Goal: Transaction & Acquisition: Purchase product/service

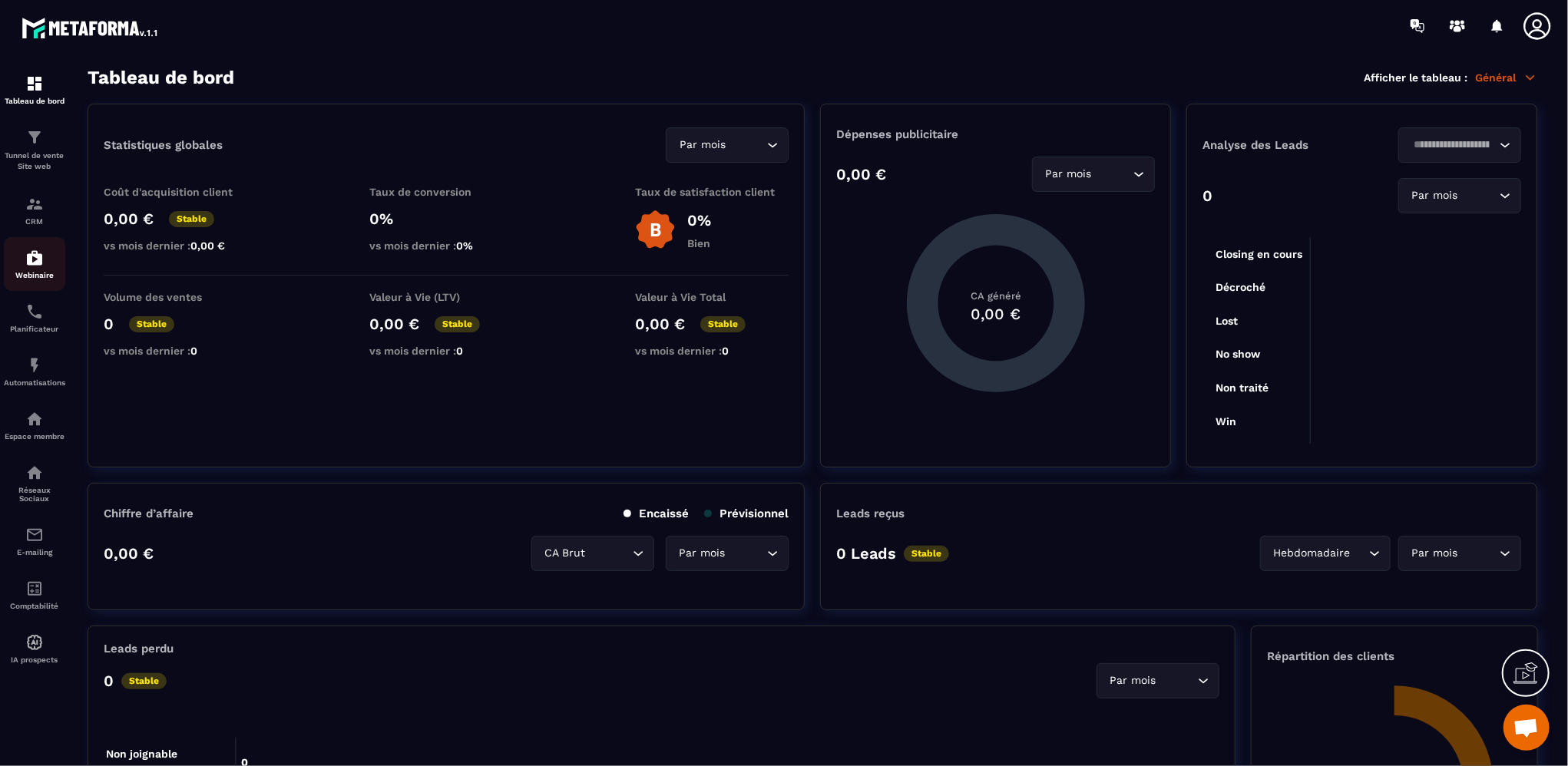
scroll to position [714, 0]
click at [41, 172] on link "Tunnel de vente Site web" at bounding box center [34, 150] width 62 height 67
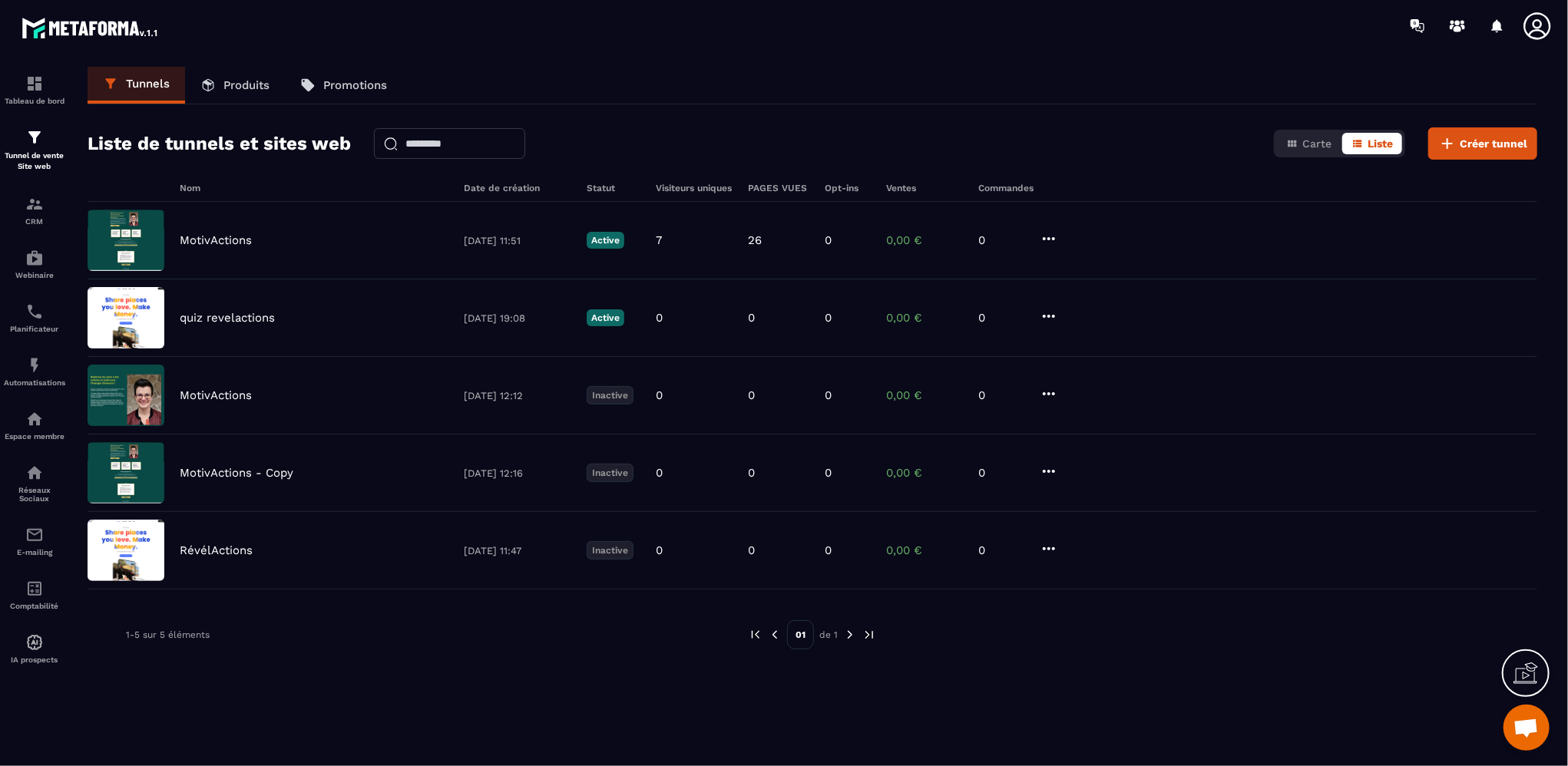
click at [253, 80] on p "Produits" at bounding box center [246, 85] width 46 height 14
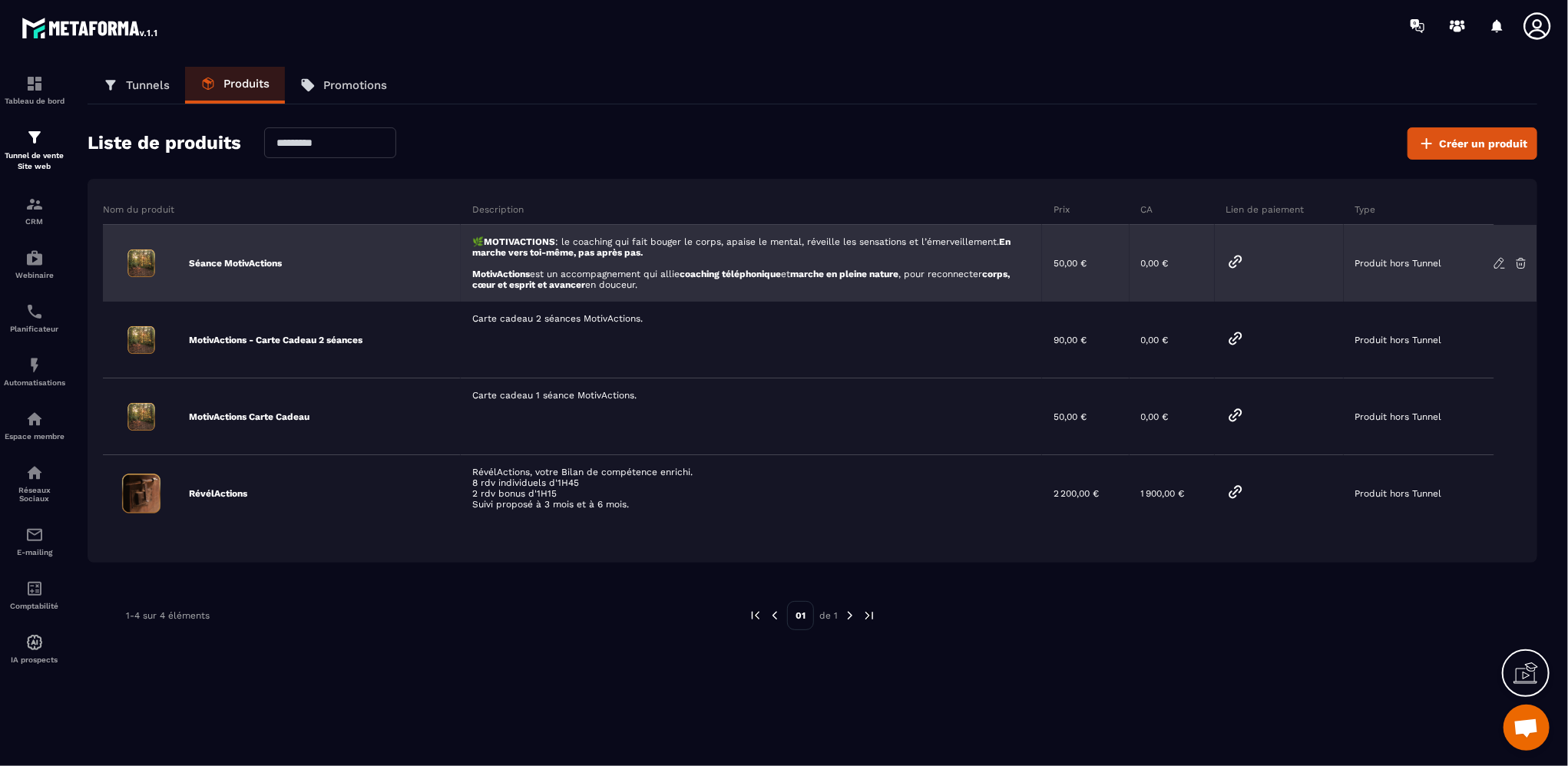
click at [1500, 264] on icon at bounding box center [1499, 263] width 14 height 14
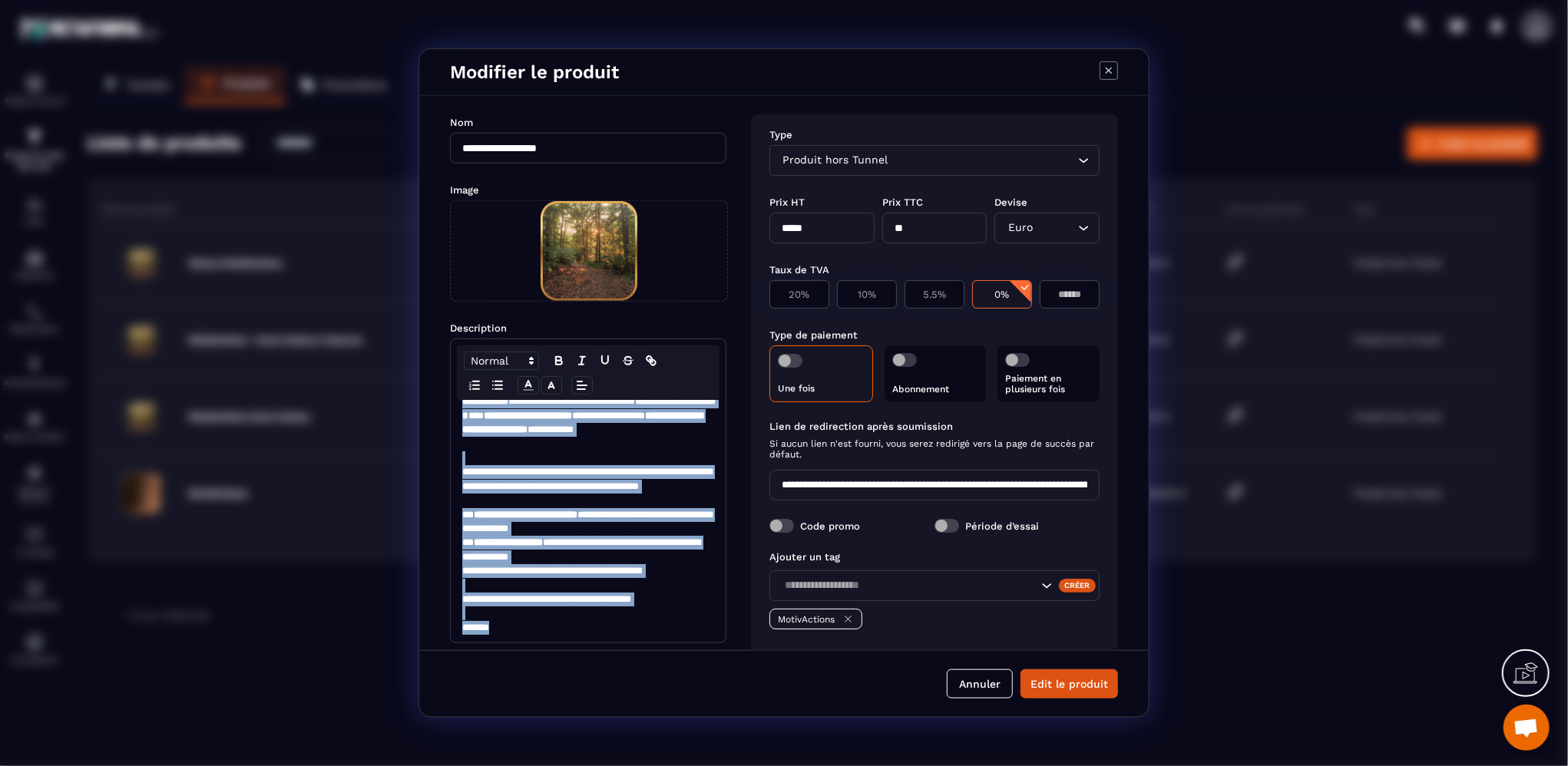
scroll to position [64, 0]
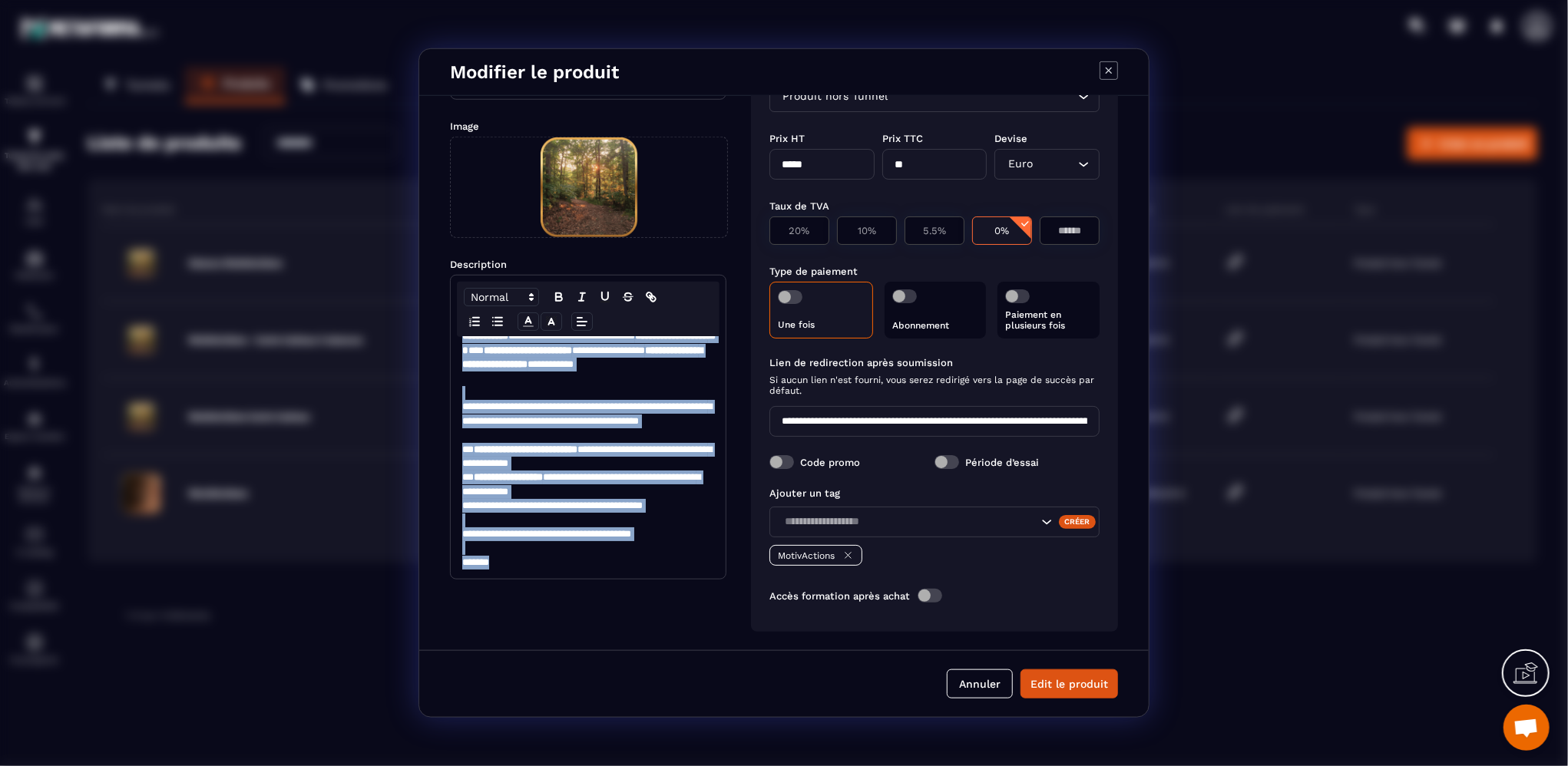
drag, startPoint x: 461, startPoint y: 417, endPoint x: 641, endPoint y: 657, distance: 300.0
click at [641, 657] on form "**********" at bounding box center [784, 406] width 729 height 621
copy div "**********"
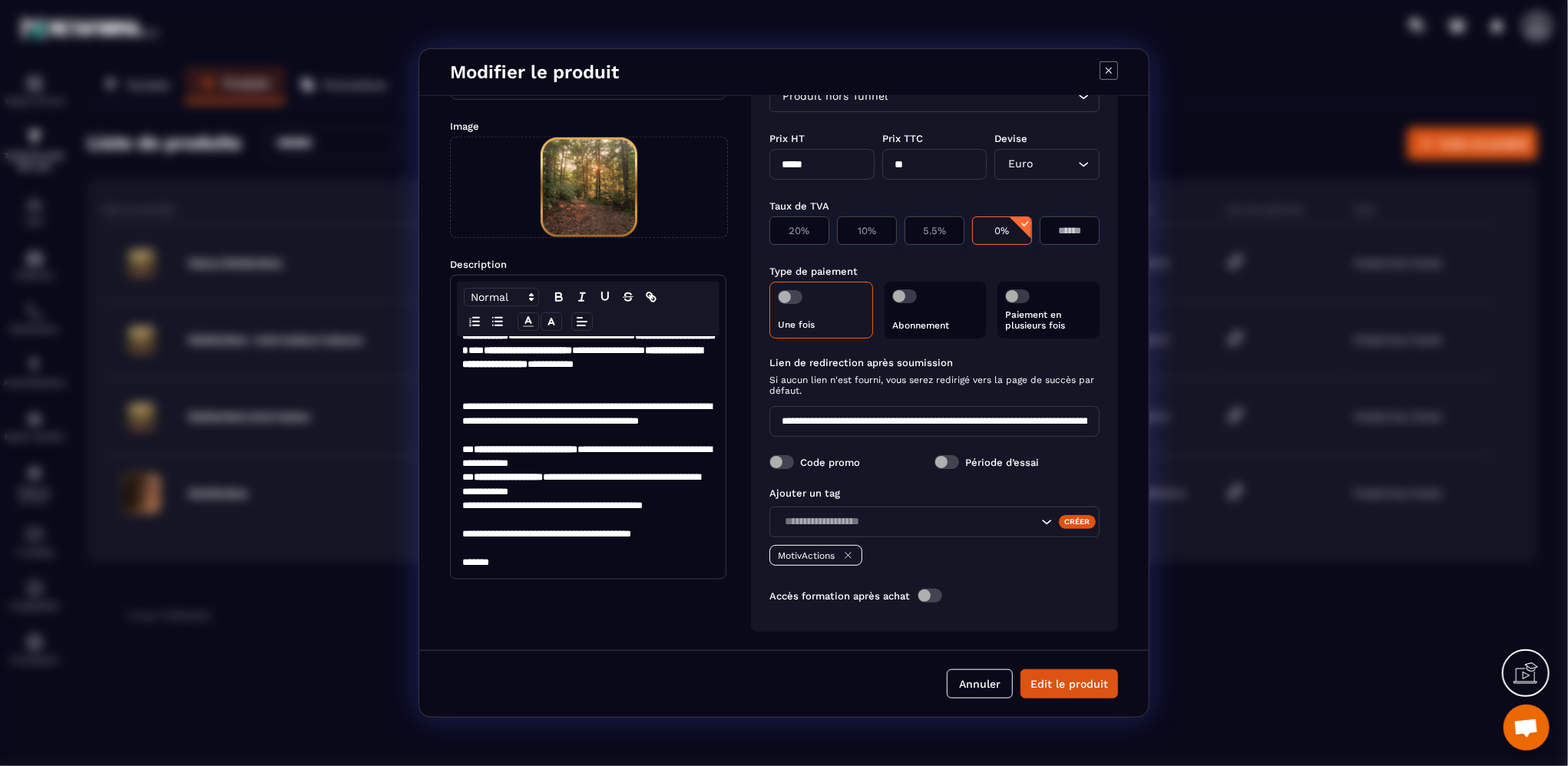
click at [1105, 71] on icon "Modal window" at bounding box center [1109, 71] width 18 height 18
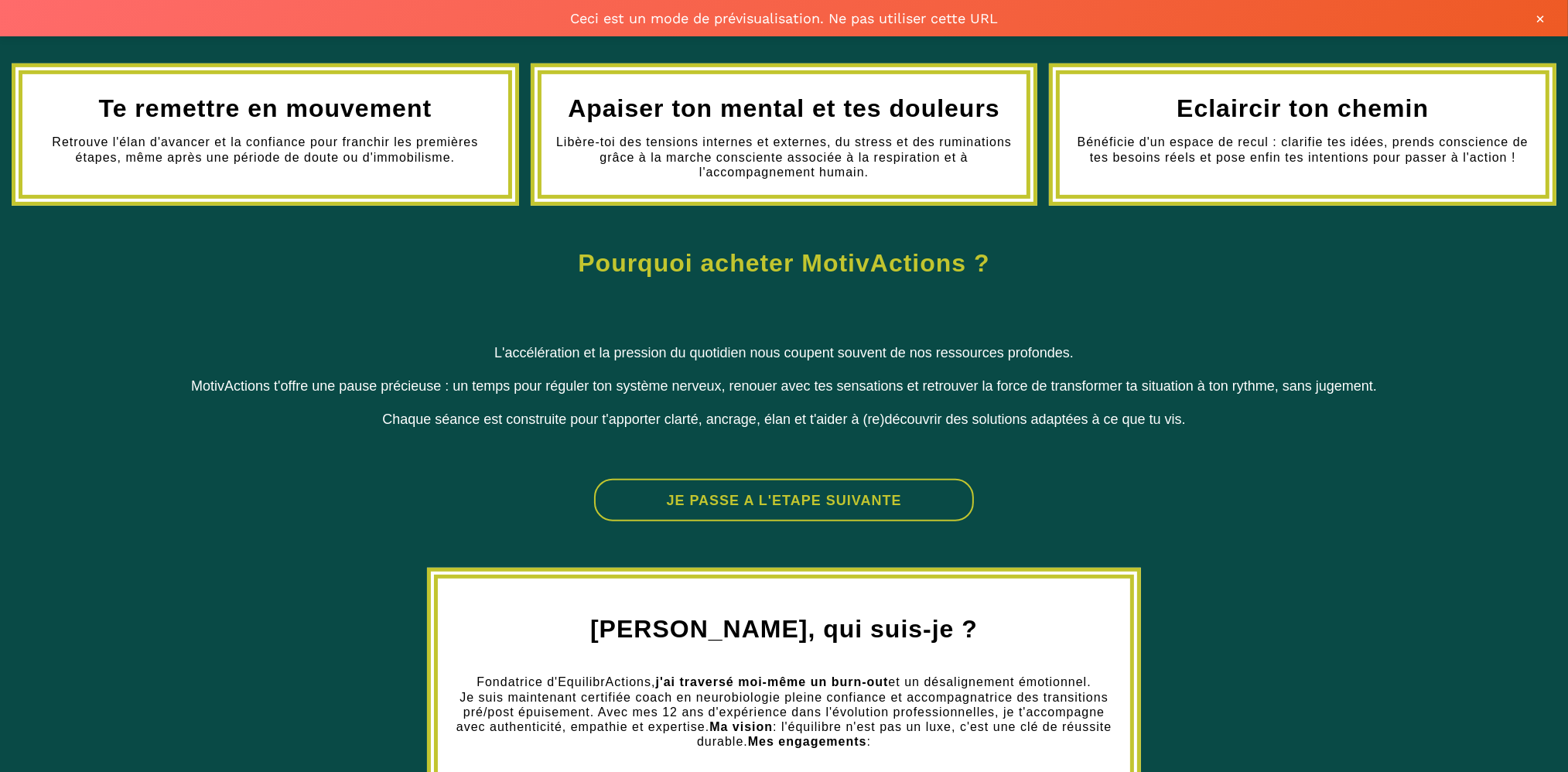
scroll to position [1080, 0]
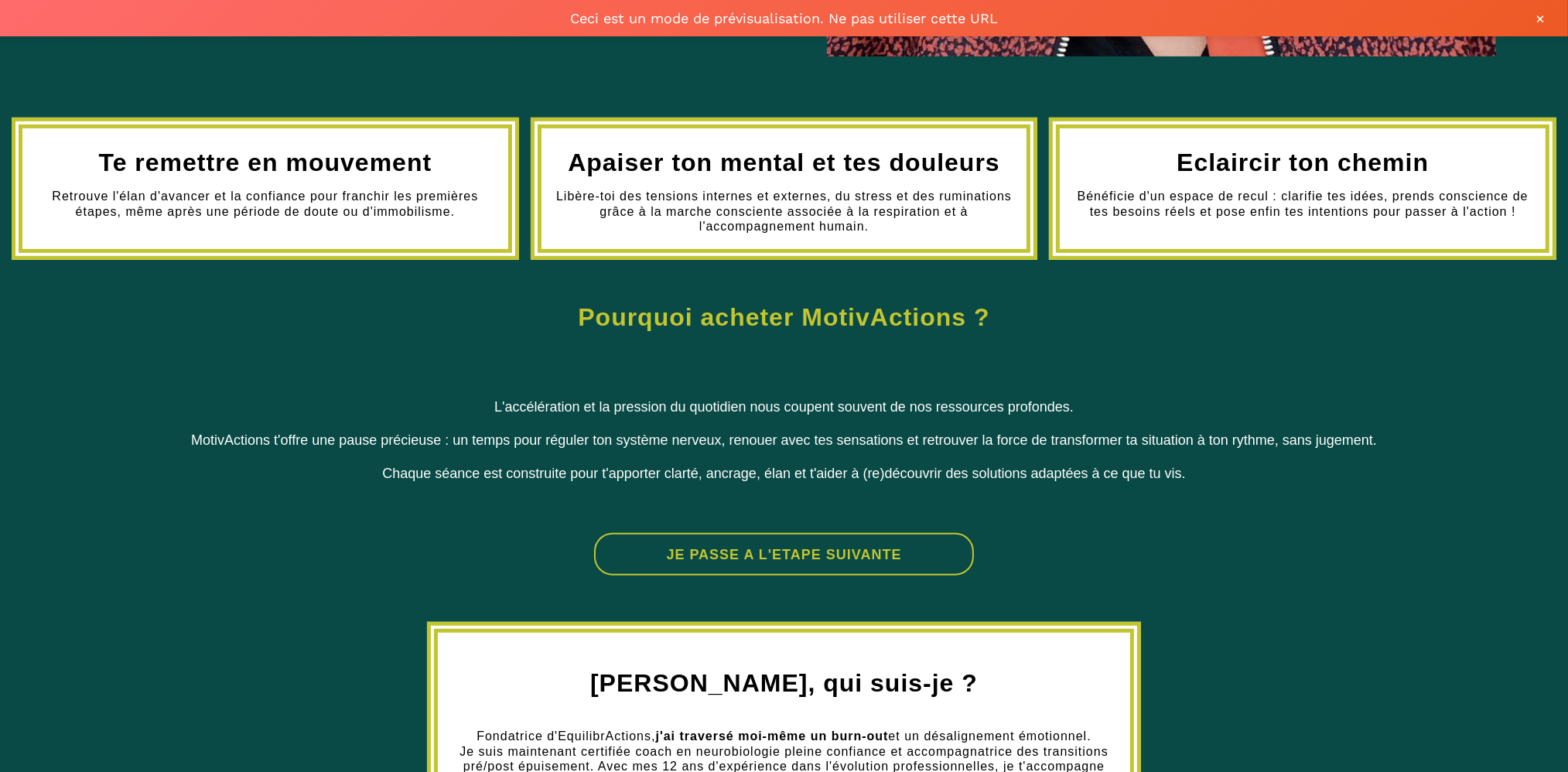
click at [761, 556] on button "JE PASSE A L'ETAPE SUIVANTE" at bounding box center [784, 554] width 380 height 43
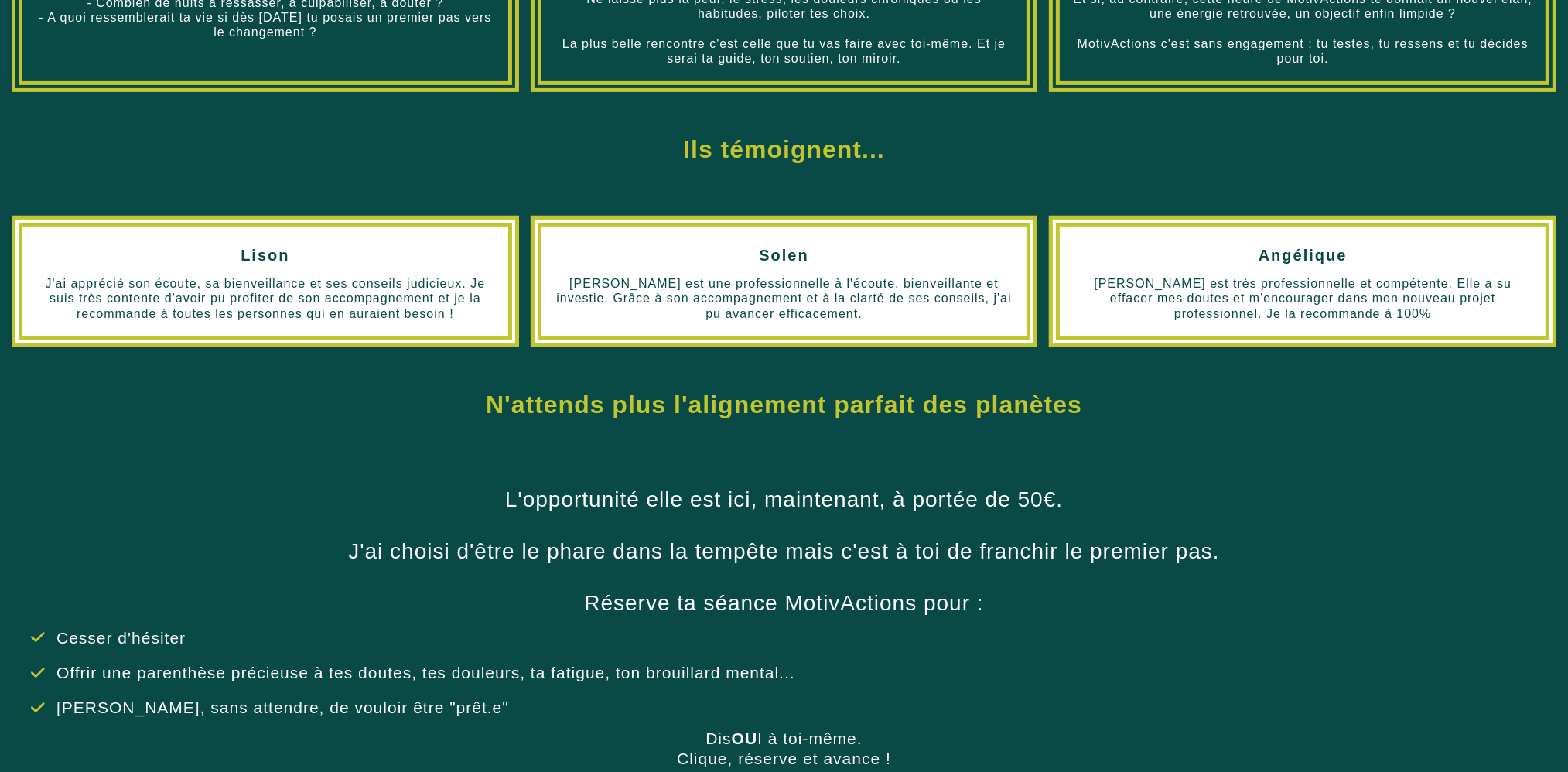
scroll to position [766, 0]
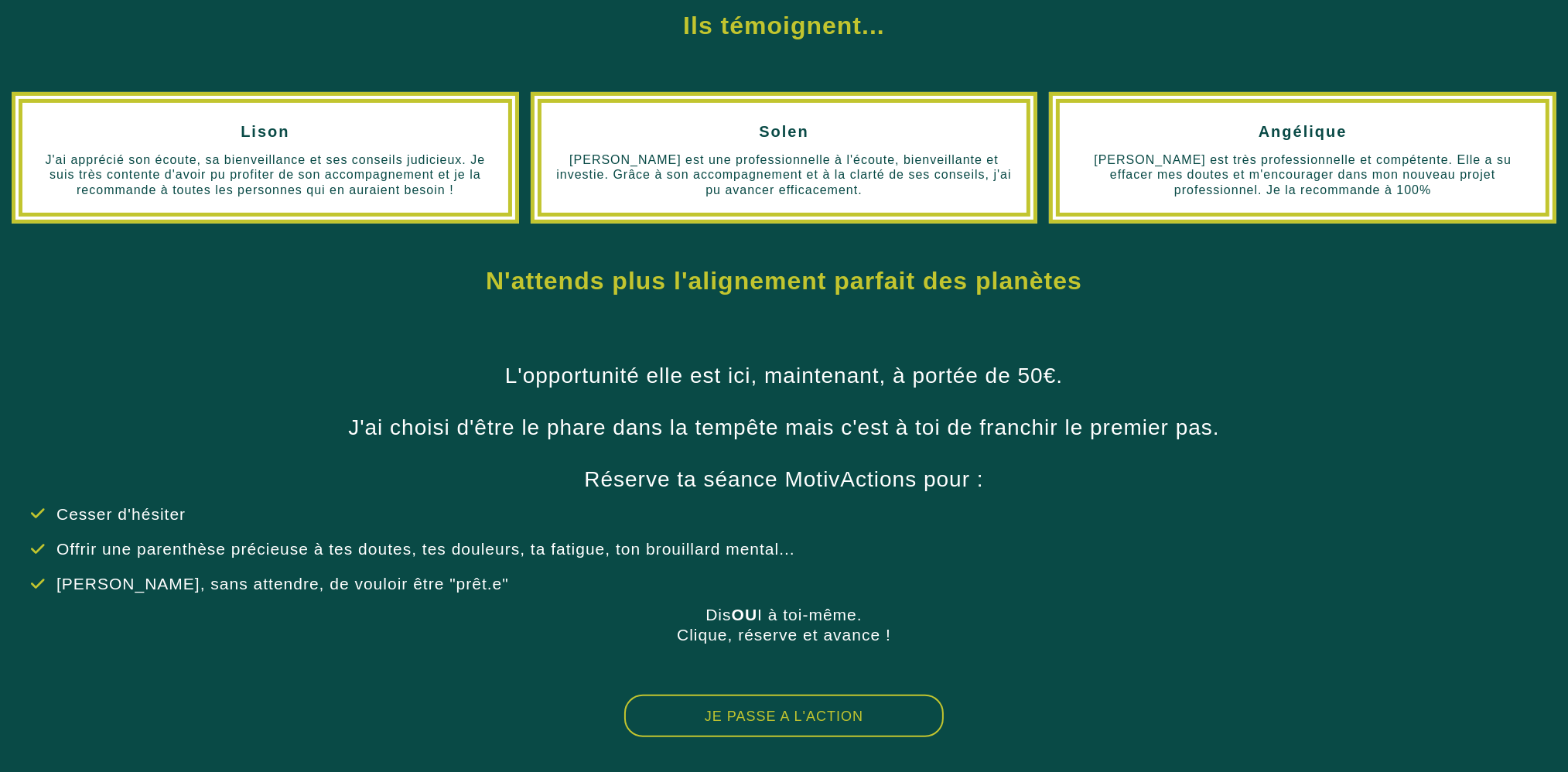
click at [763, 724] on button "JE PASSE A L'ACTION" at bounding box center [784, 715] width 320 height 43
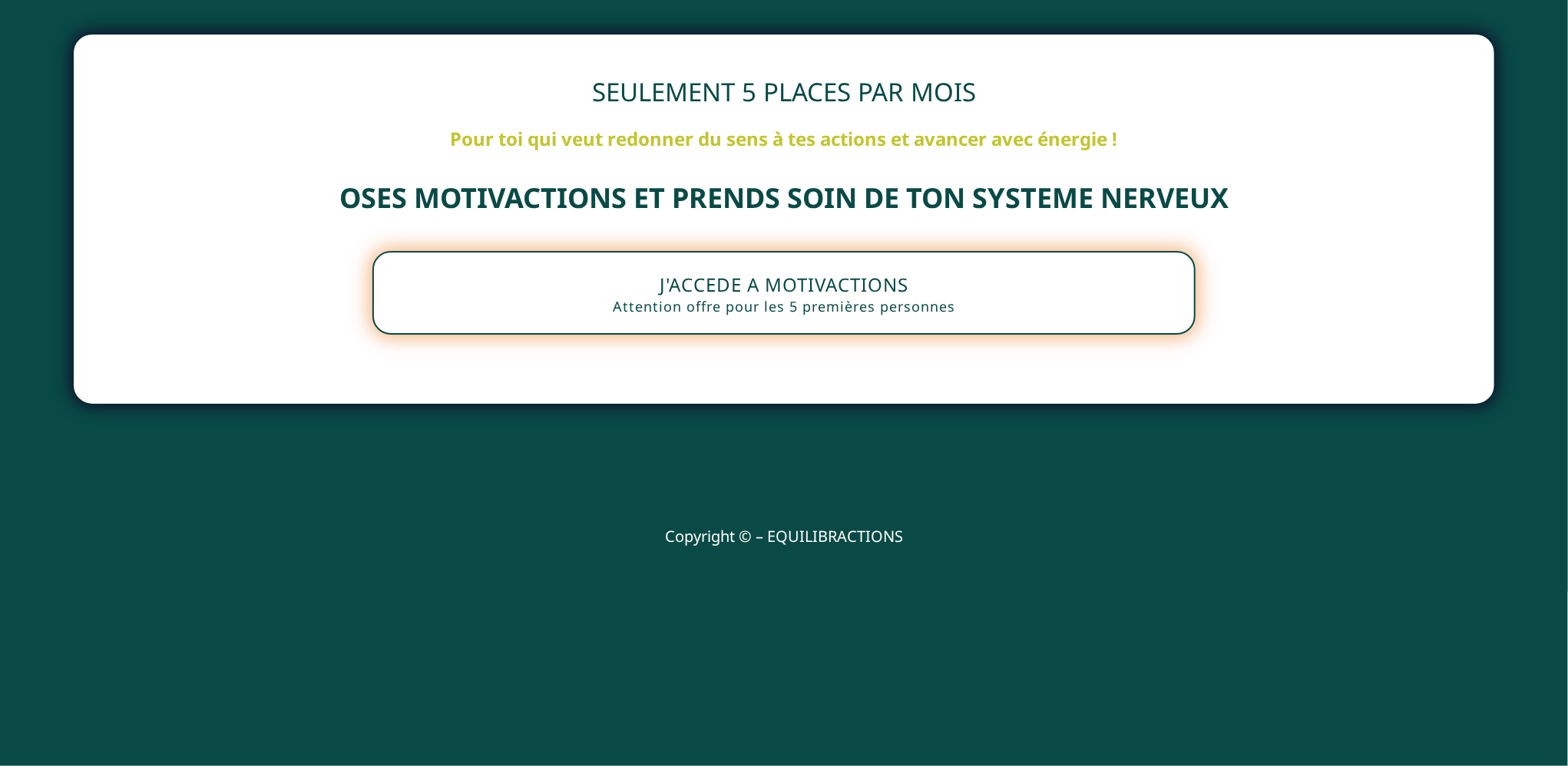
click at [845, 295] on button "J'ACCEDE A MOTIVACTIONS Attention offre pour les 5 premières personnes" at bounding box center [784, 292] width 823 height 83
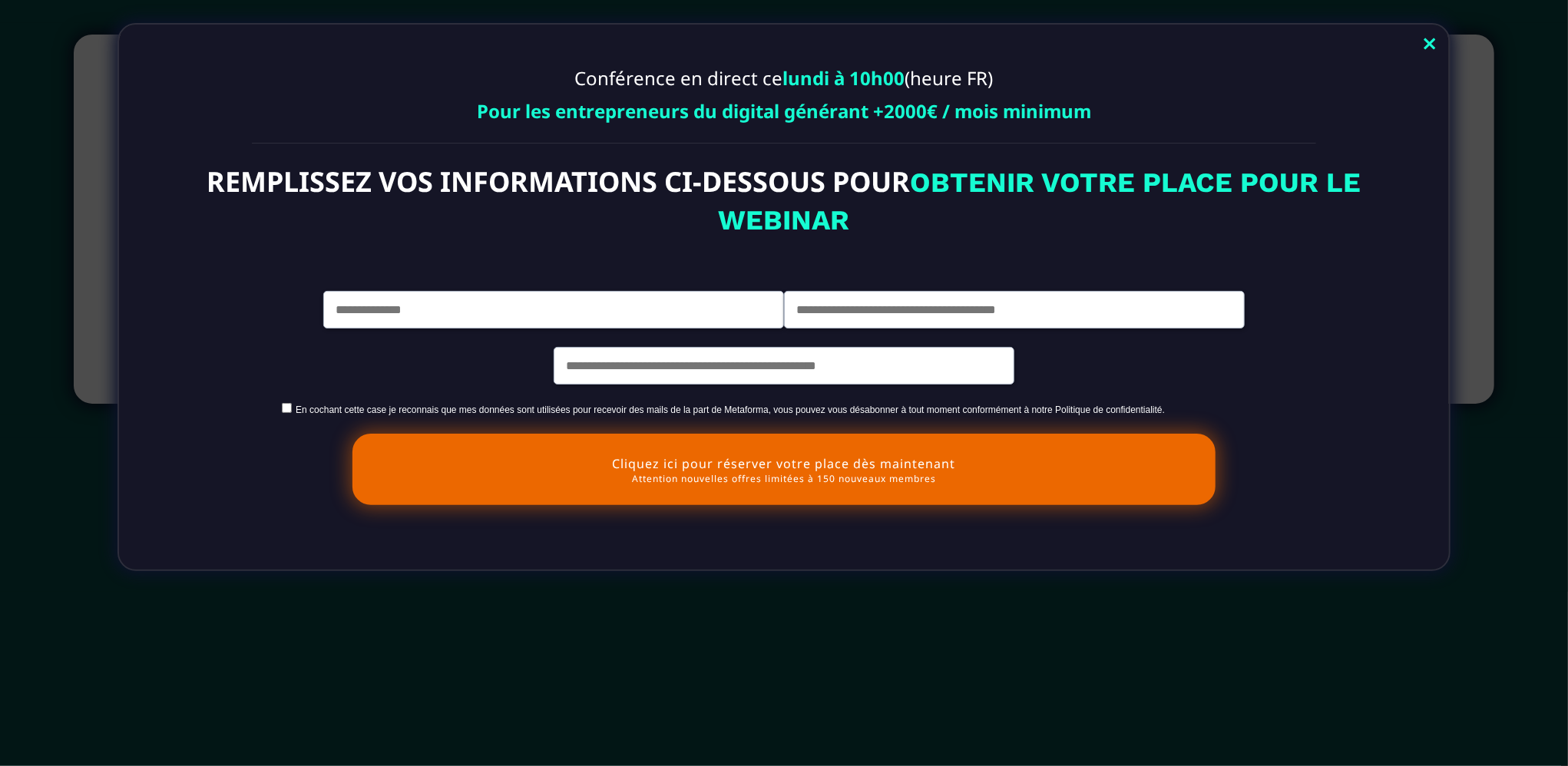
click at [1432, 43] on link "Close" at bounding box center [1430, 45] width 30 height 34
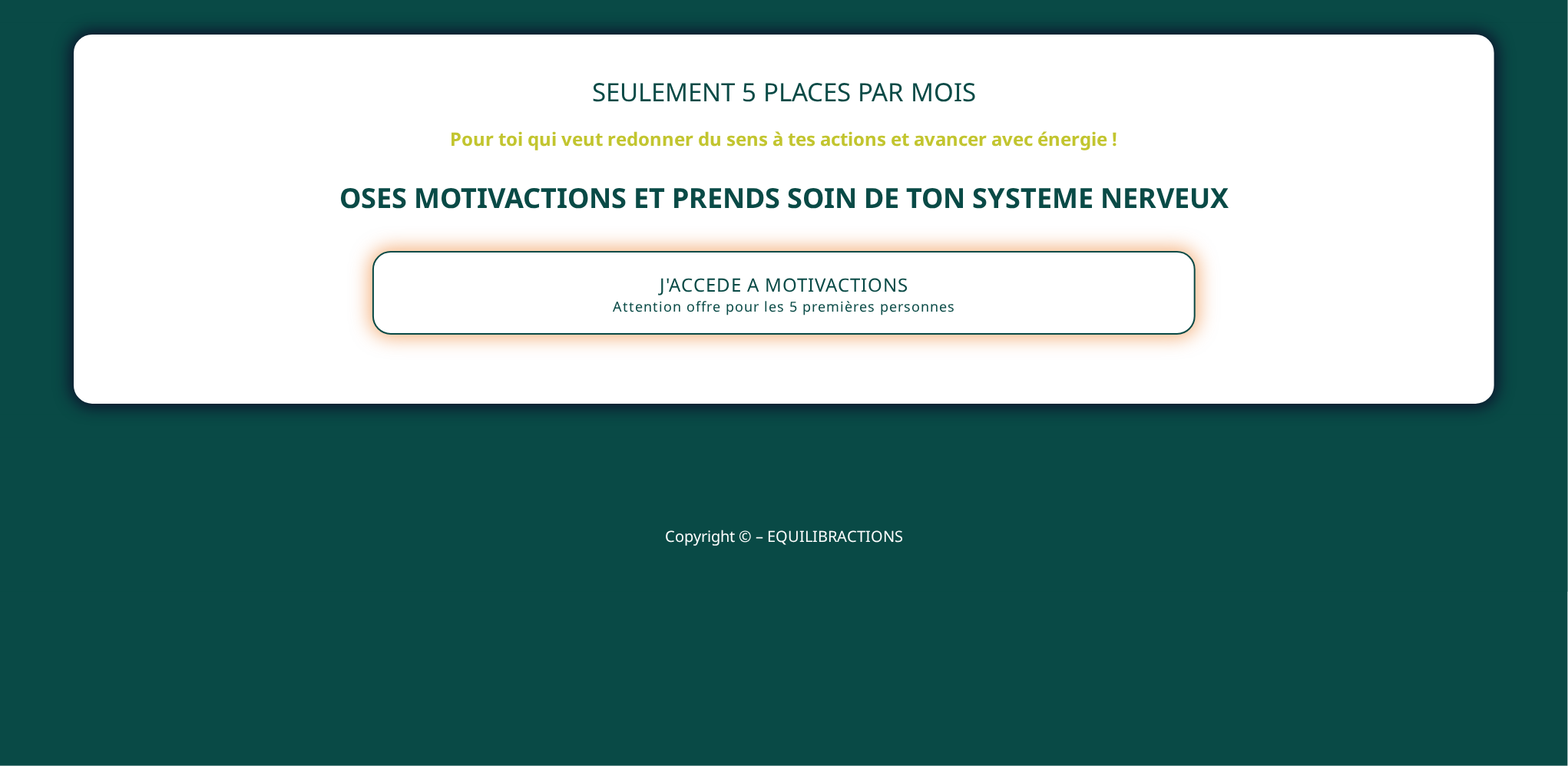
click at [806, 296] on button "J'ACCEDE A MOTIVACTIONS Attention offre pour les 5 premières personnes" at bounding box center [784, 292] width 823 height 83
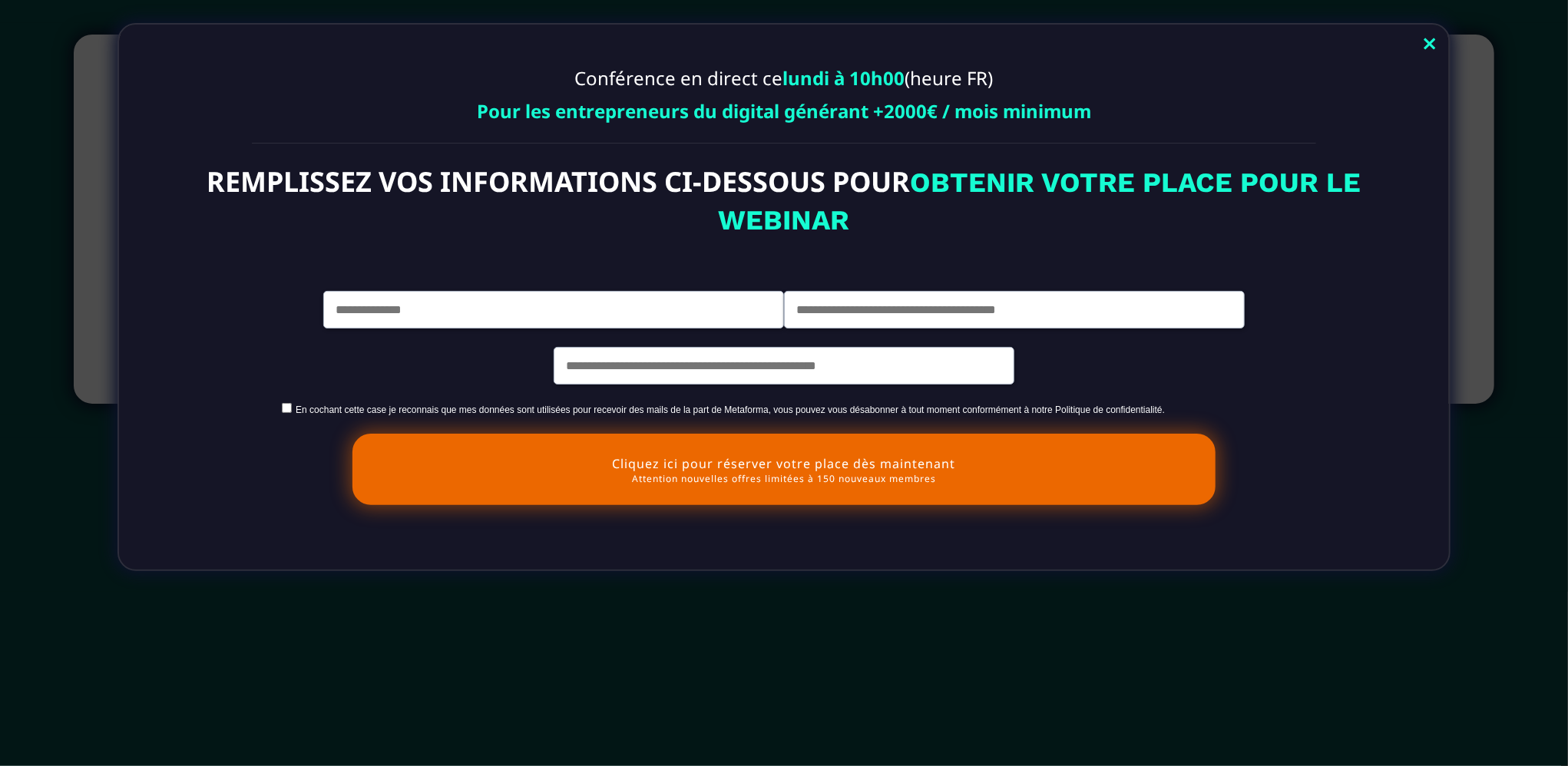
click at [1432, 38] on link "Close" at bounding box center [1430, 45] width 30 height 34
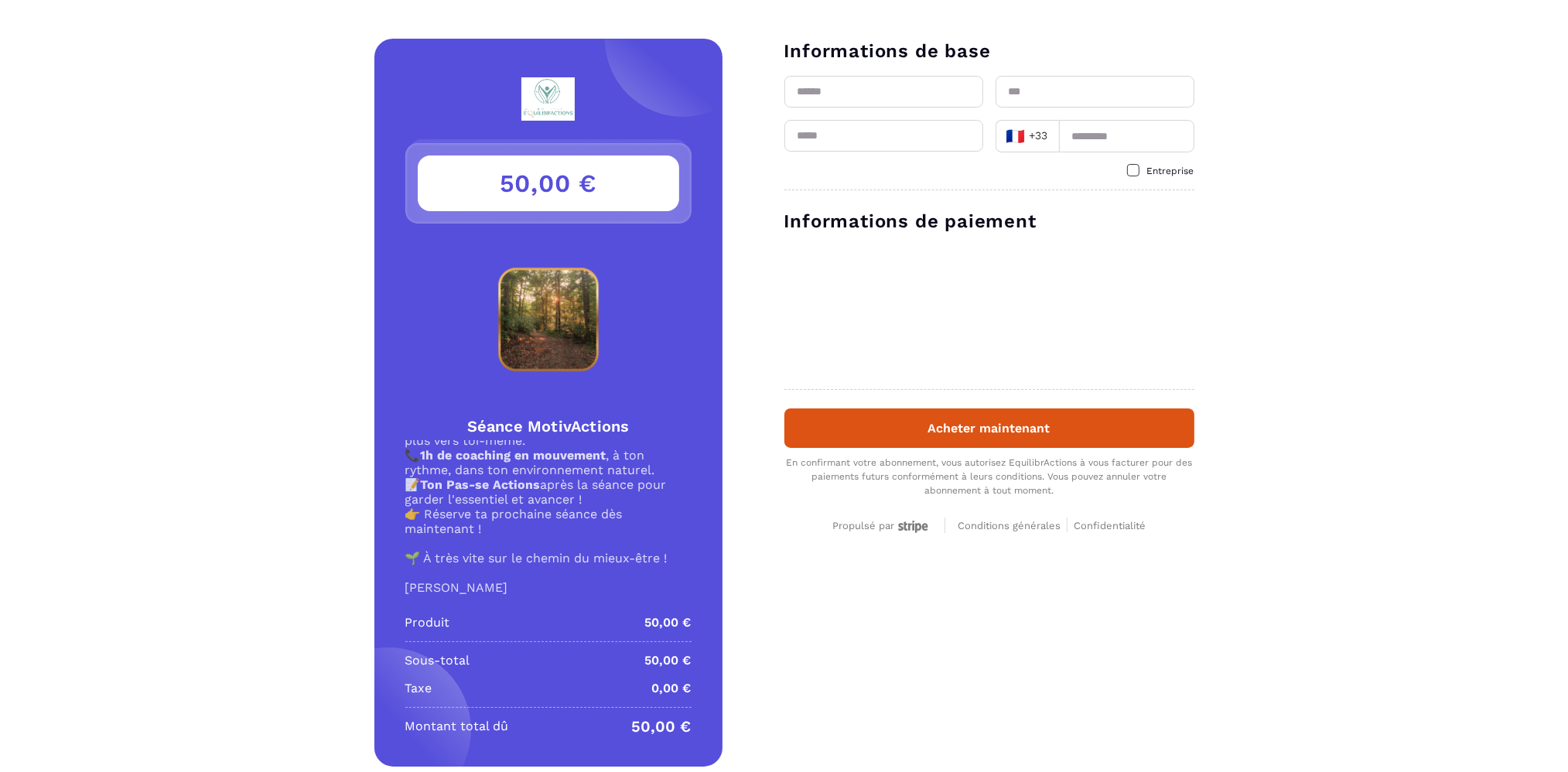
scroll to position [31, 0]
click at [576, 521] on p "MotivActions est un accompagnement qui allie coaching téléphonique et marche en…" at bounding box center [548, 543] width 286 height 59
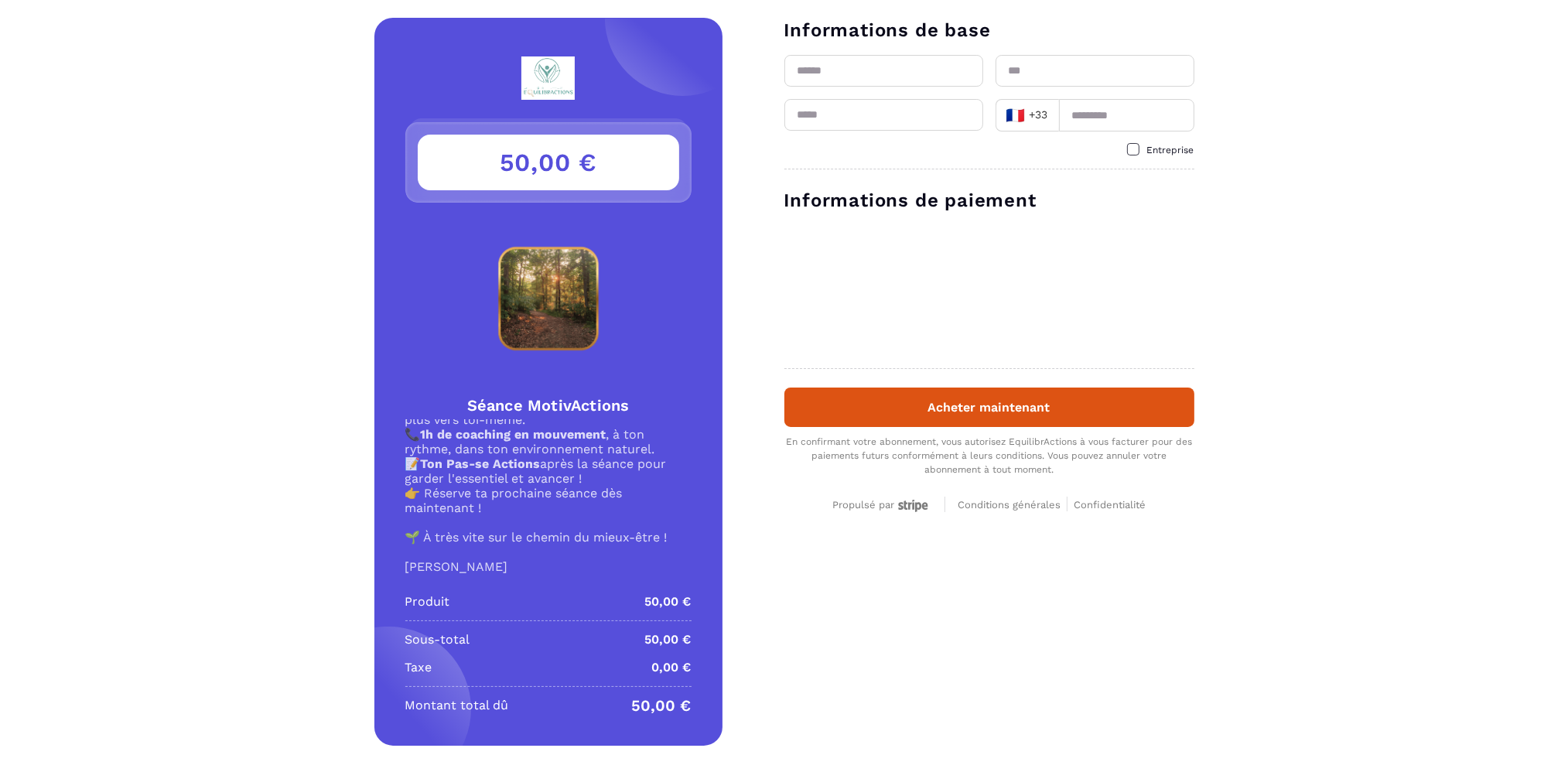
scroll to position [31, 0]
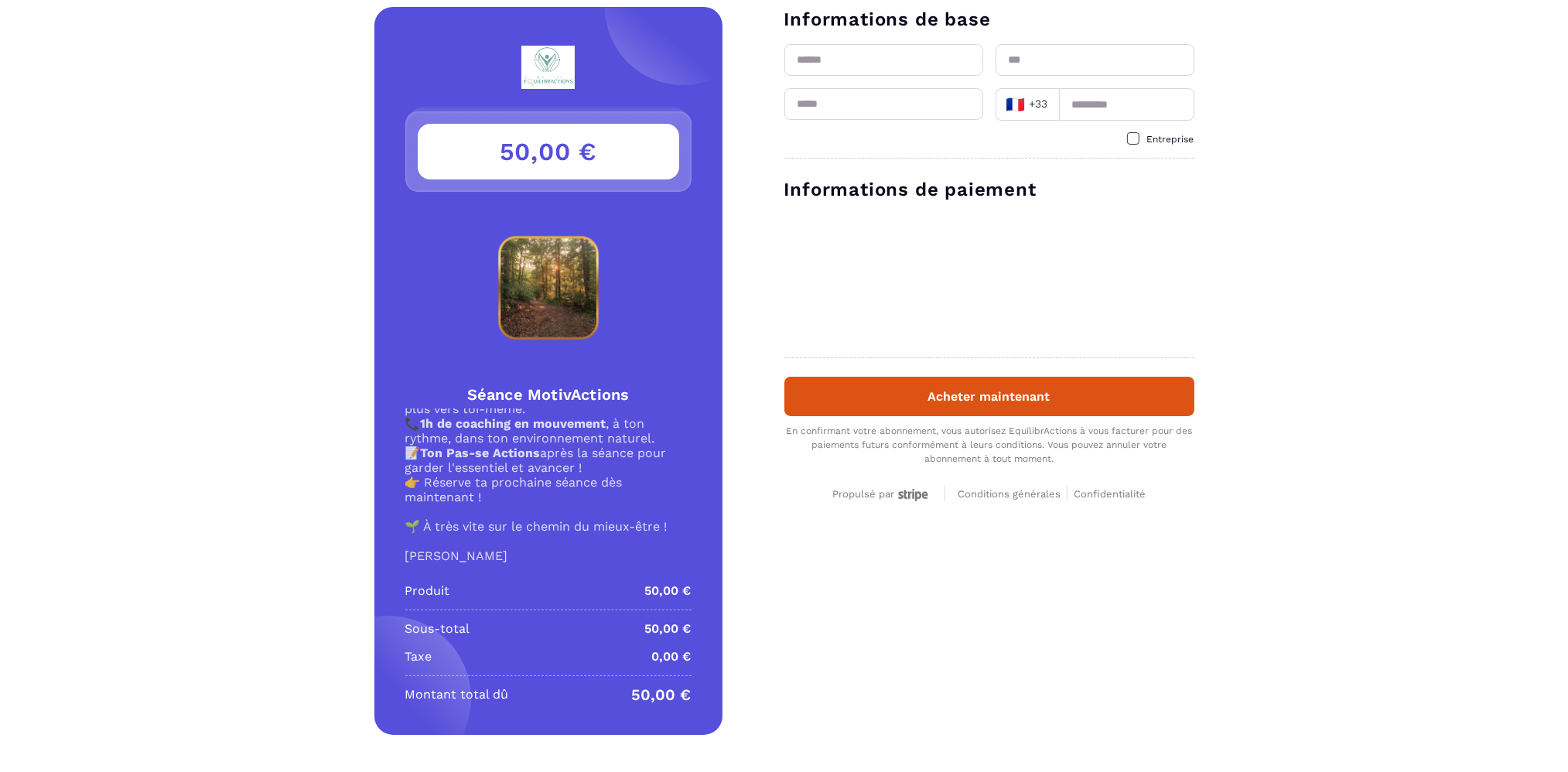
click at [854, 575] on div "Détails Séance MotivActions Prix 50,00 € 50,00 € Séance MotivActions 🌿 MOTIVACT…" at bounding box center [784, 371] width 1568 height 728
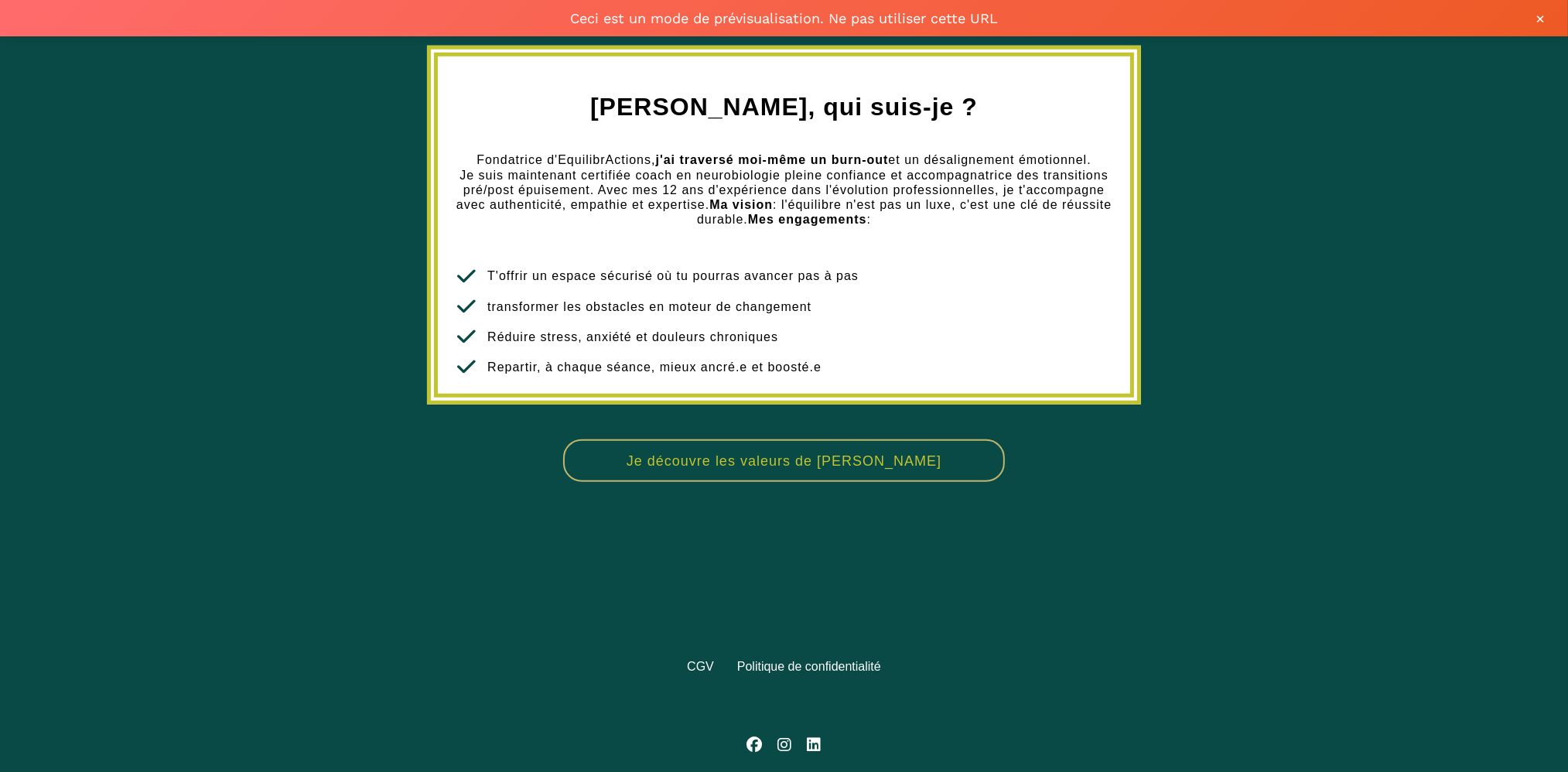
scroll to position [1700, 0]
click at [706, 469] on button "Je découvre les valeurs de Justine" at bounding box center [783, 460] width 441 height 43
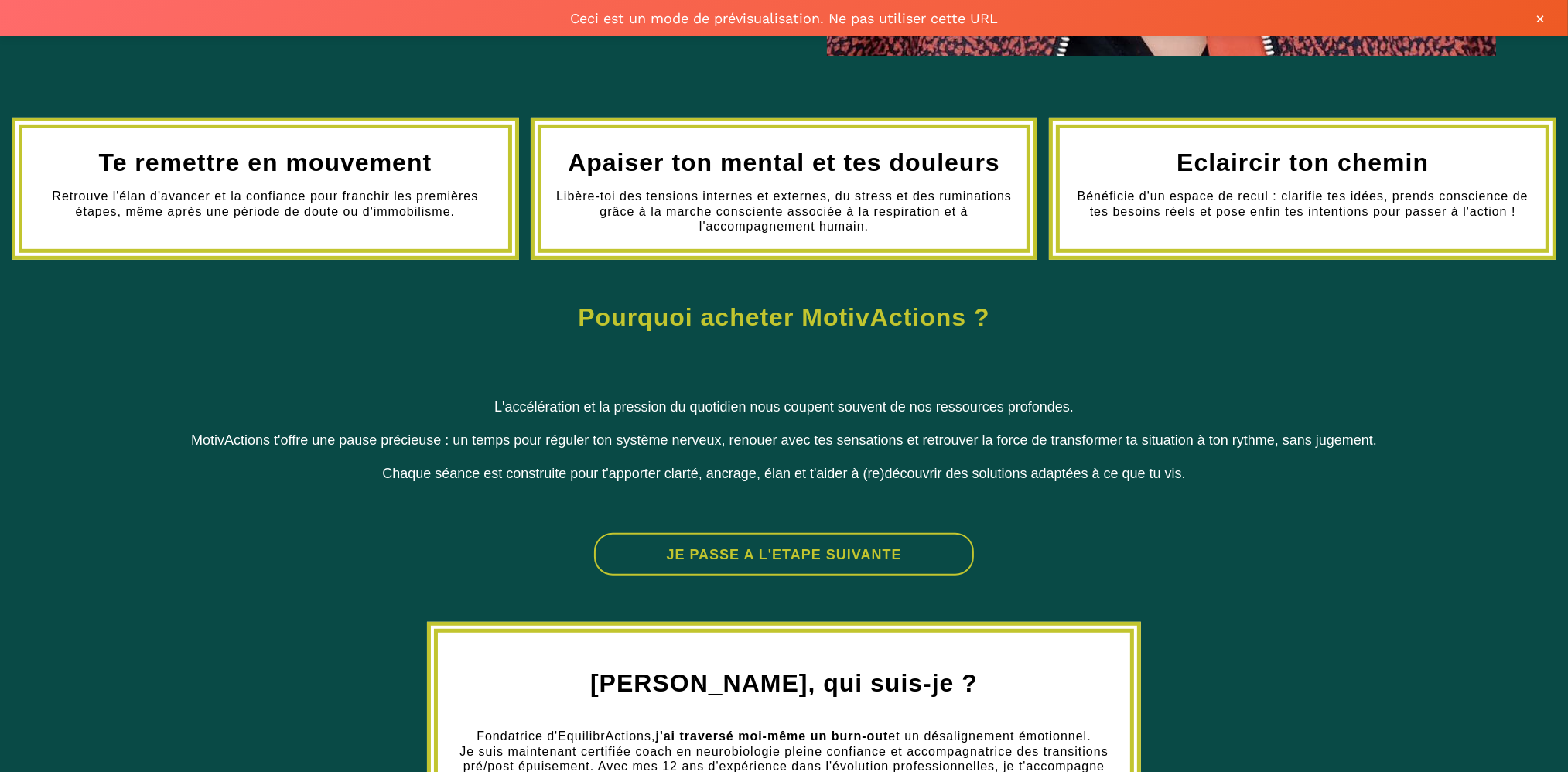
click at [786, 559] on button "JE PASSE A L'ETAPE SUIVANTE" at bounding box center [784, 554] width 380 height 43
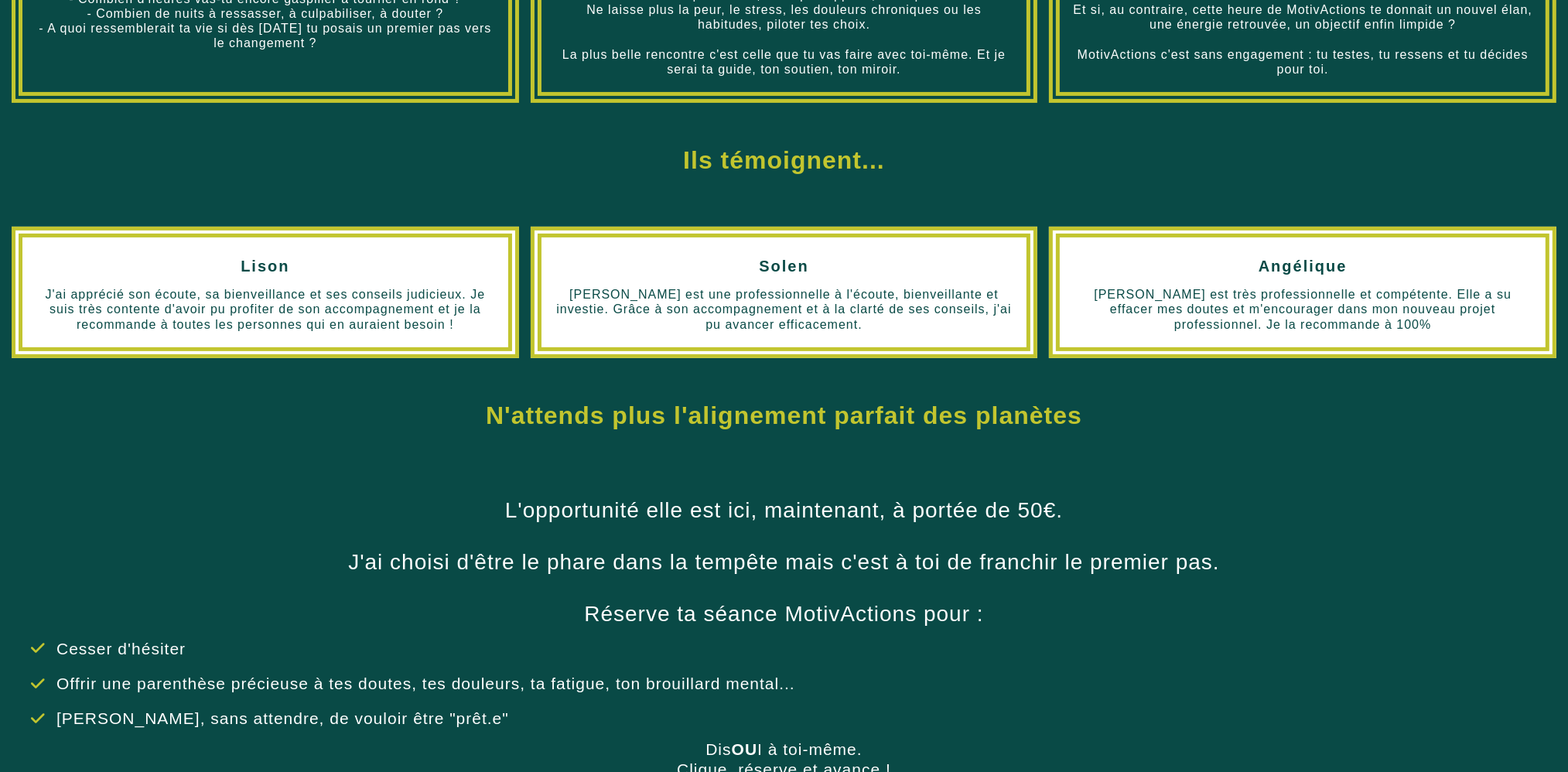
scroll to position [766, 0]
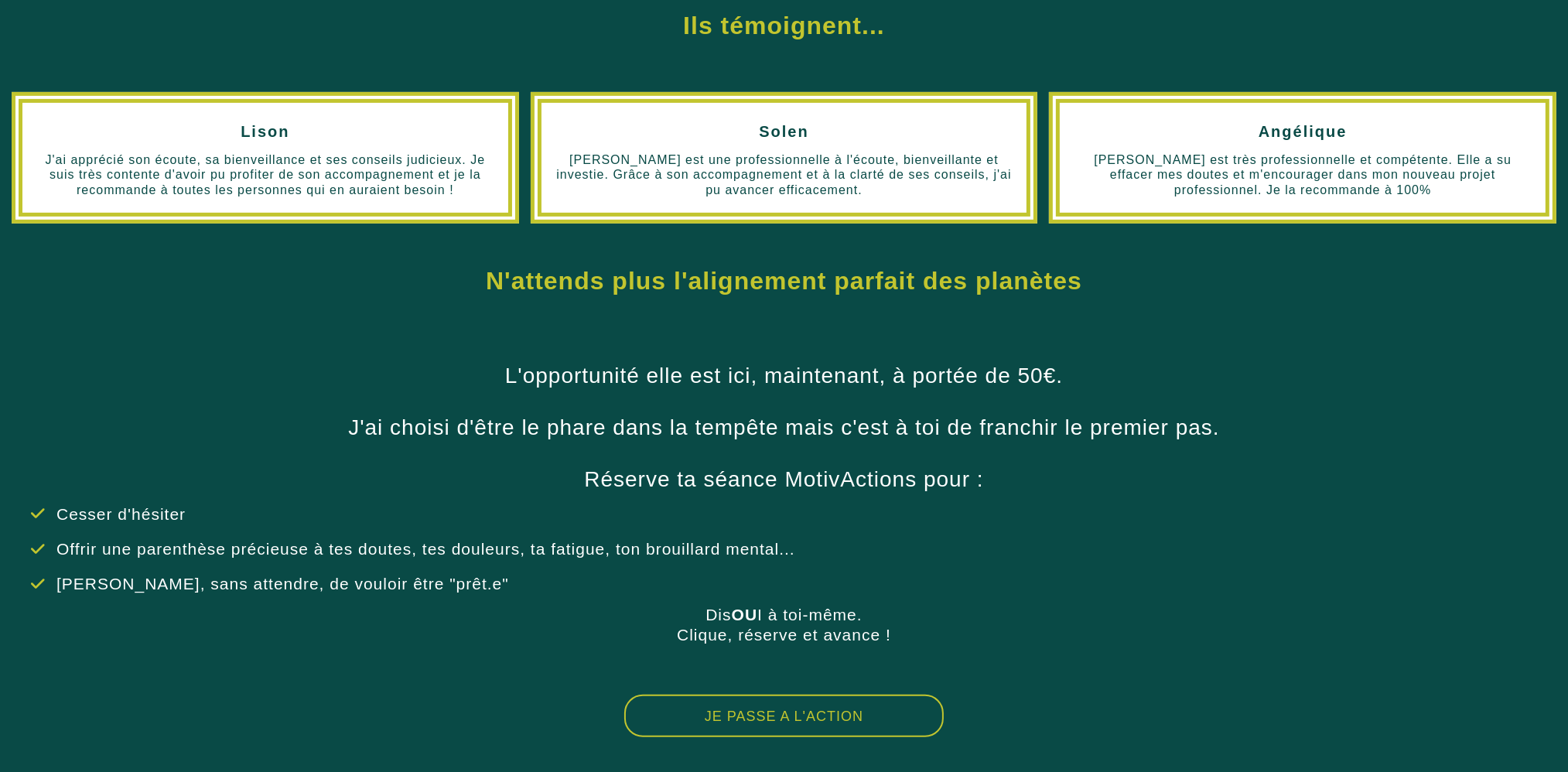
click at [756, 712] on button "JE PASSE A L'ACTION" at bounding box center [784, 715] width 320 height 43
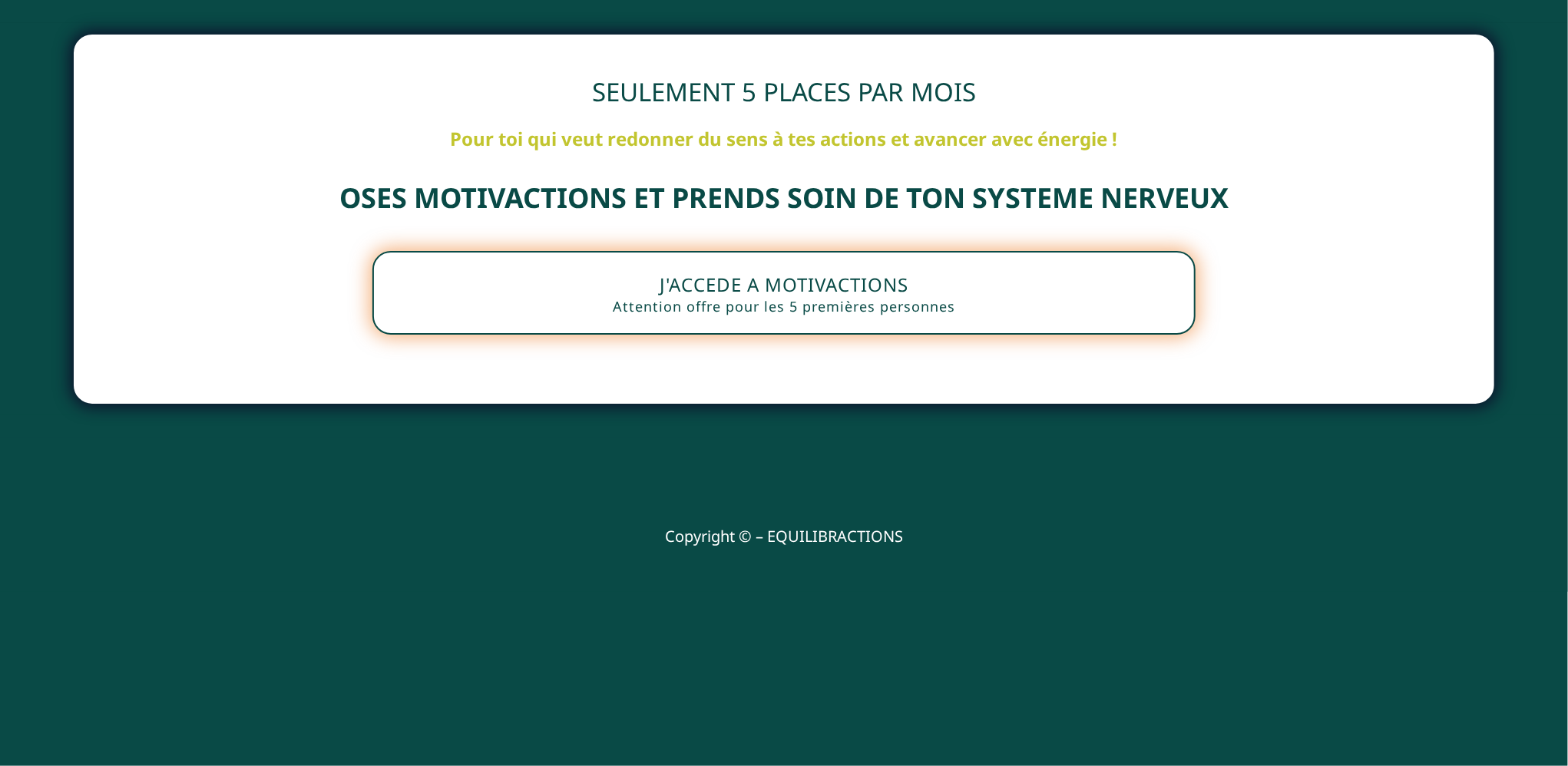
click at [807, 283] on button "J'ACCEDE A MOTIVACTIONS Attention offre pour les 5 premières personnes" at bounding box center [784, 292] width 823 height 83
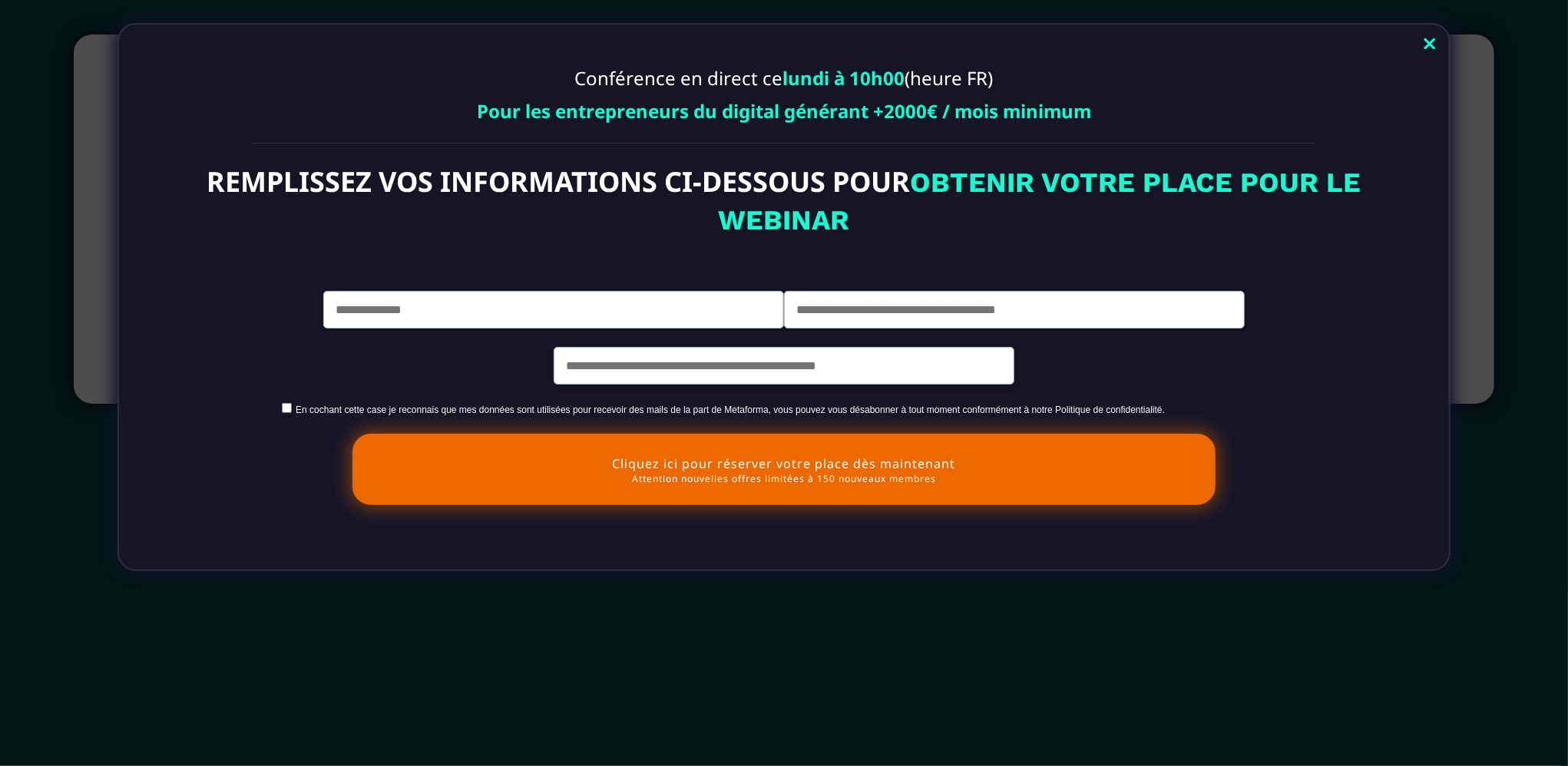
click at [1433, 45] on link "Close" at bounding box center [1430, 45] width 30 height 34
